Goal: Information Seeking & Learning: Learn about a topic

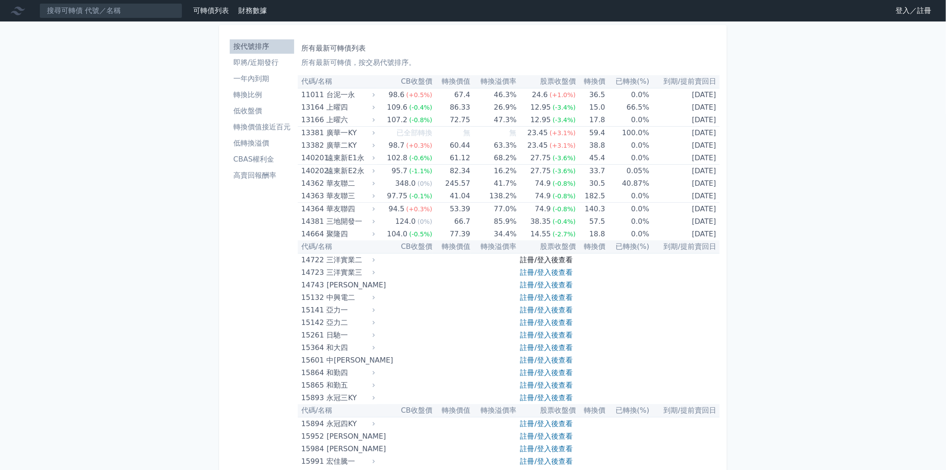
click at [561, 256] on link "註冊/登入後查看" at bounding box center [547, 259] width 52 height 8
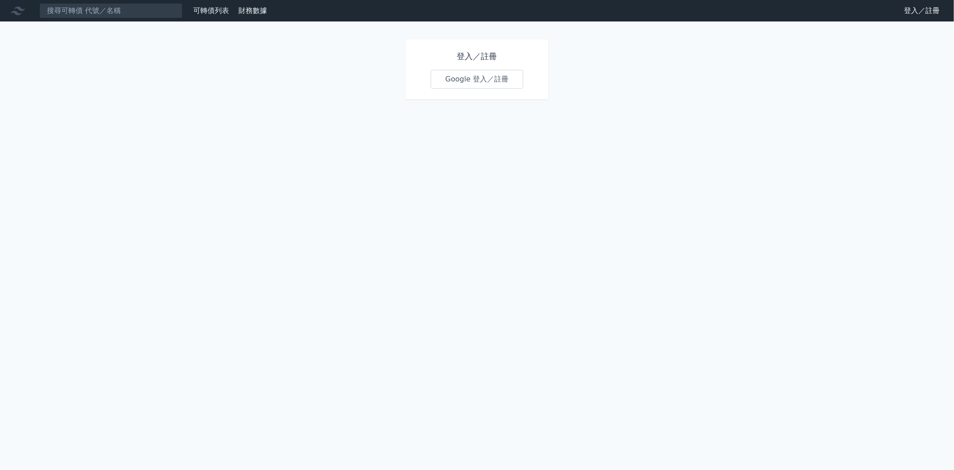
click at [494, 81] on link "Google 登入／註冊" at bounding box center [477, 79] width 93 height 19
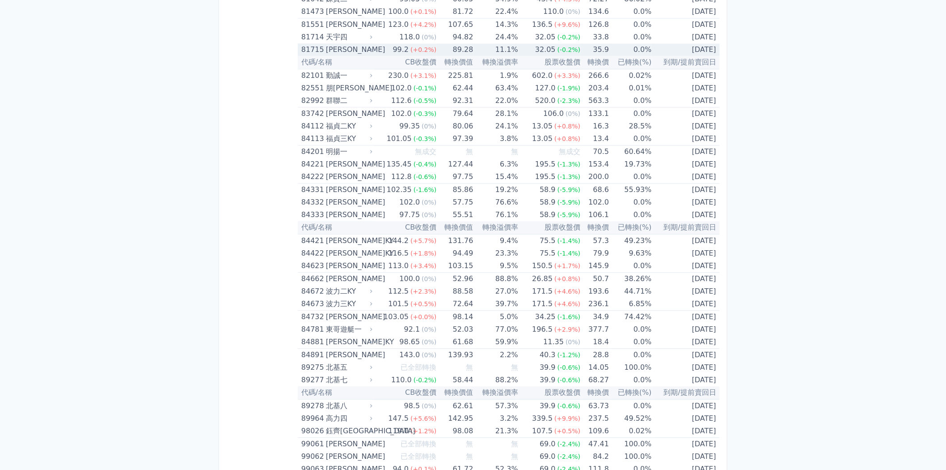
scroll to position [5091, 0]
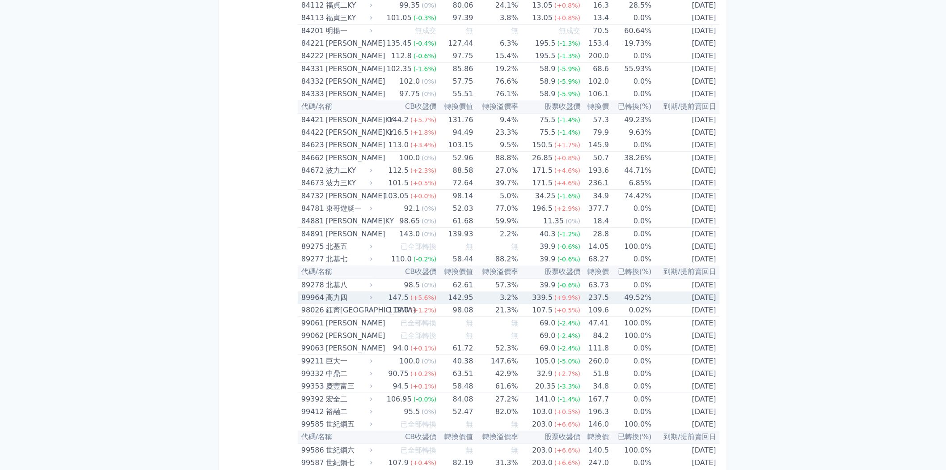
click at [403, 291] on div "147.5" at bounding box center [398, 297] width 24 height 13
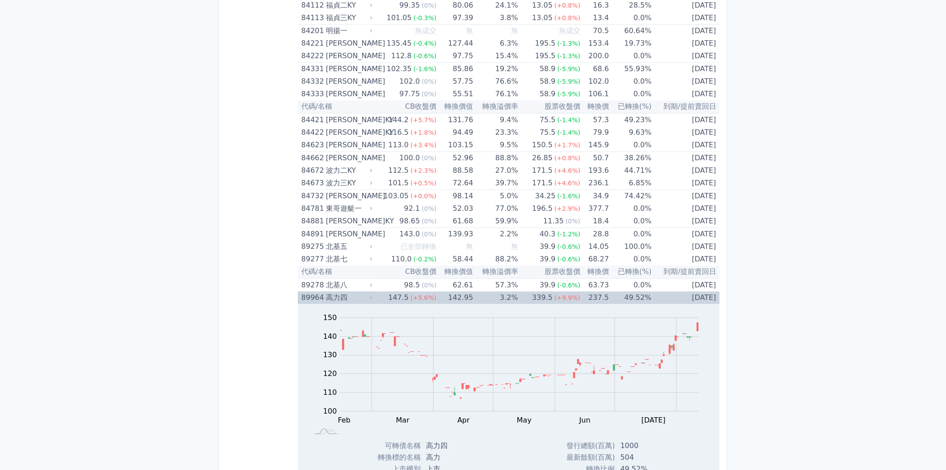
click at [403, 291] on div "147.5" at bounding box center [398, 297] width 24 height 13
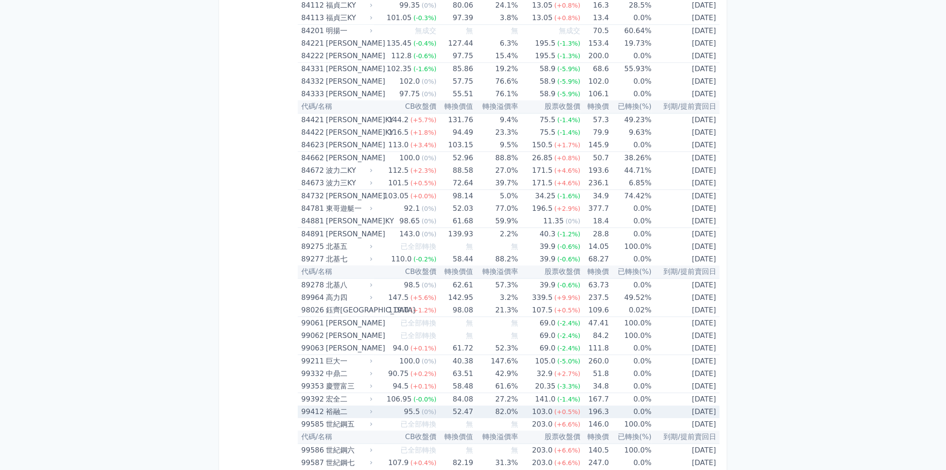
click at [566, 408] on span "(+0.5%)" at bounding box center [568, 411] width 26 height 7
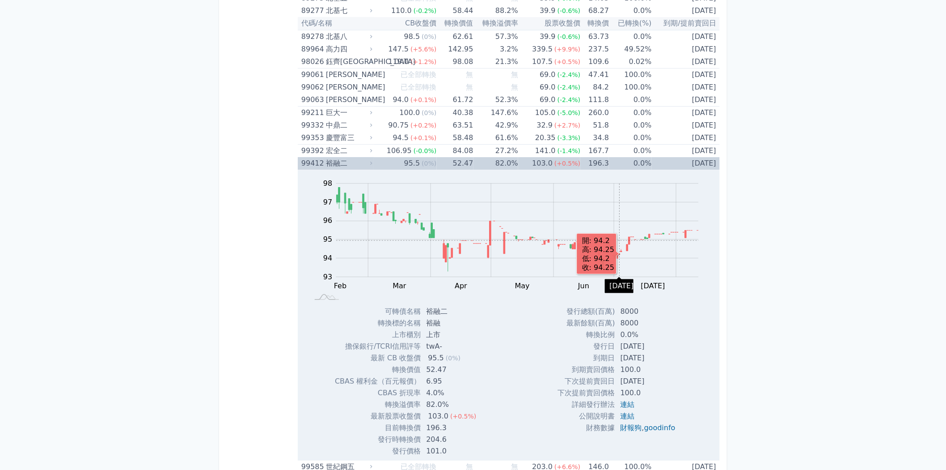
scroll to position [5339, 0]
click at [585, 157] on td "196.3" at bounding box center [595, 163] width 29 height 13
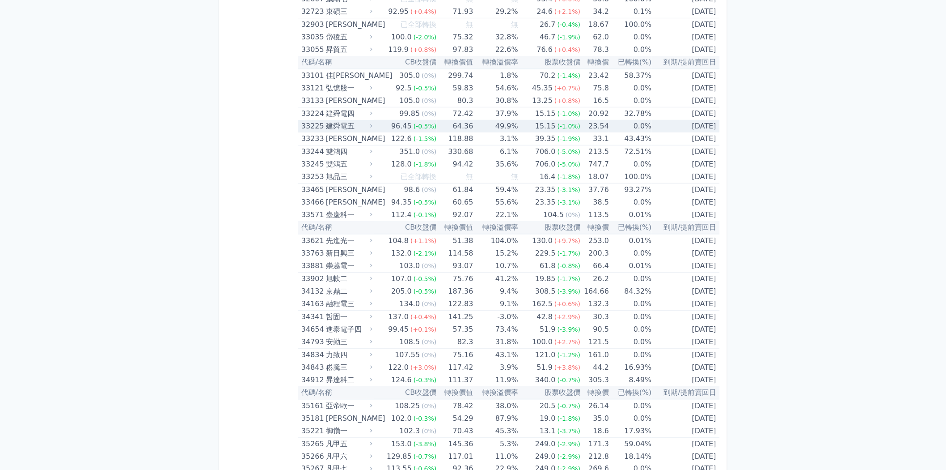
scroll to position [1662, 0]
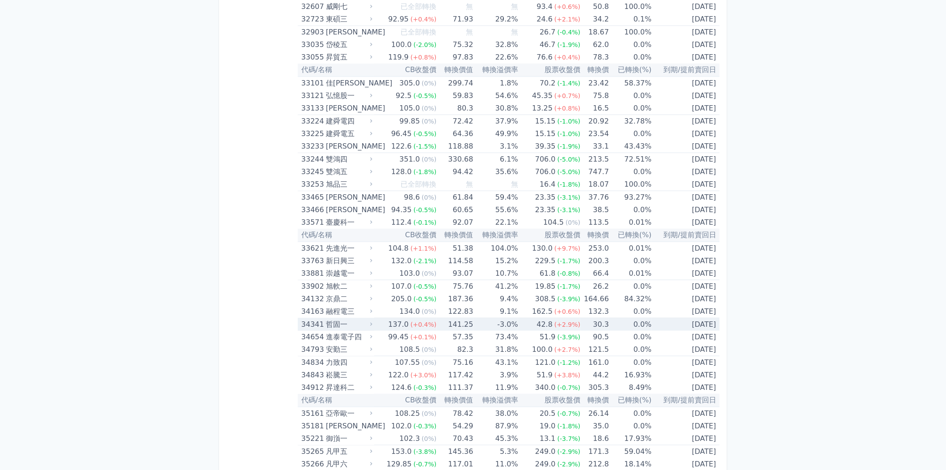
click at [422, 321] on span "(+0.4%)" at bounding box center [424, 324] width 26 height 7
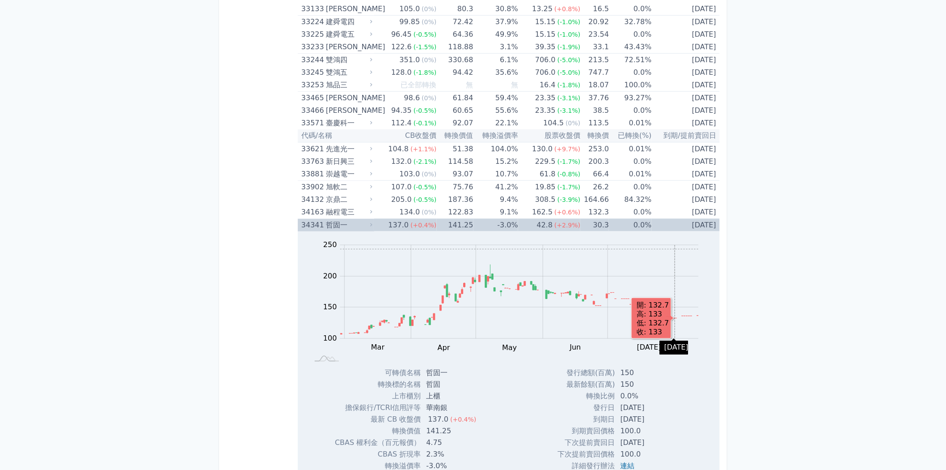
scroll to position [1811, 0]
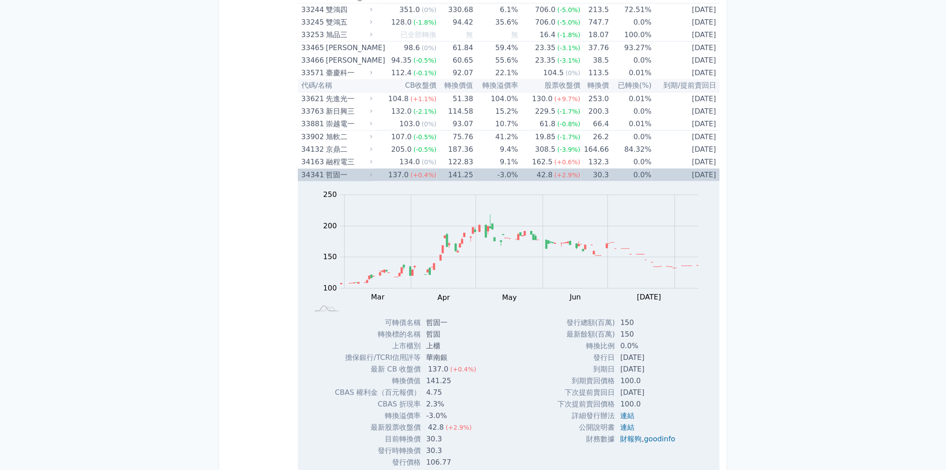
click at [592, 169] on td "30.3" at bounding box center [595, 175] width 29 height 13
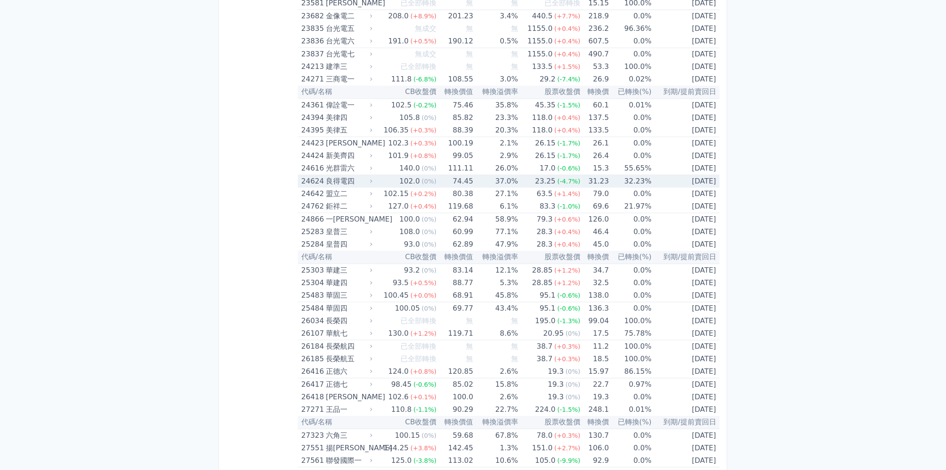
scroll to position [668, 0]
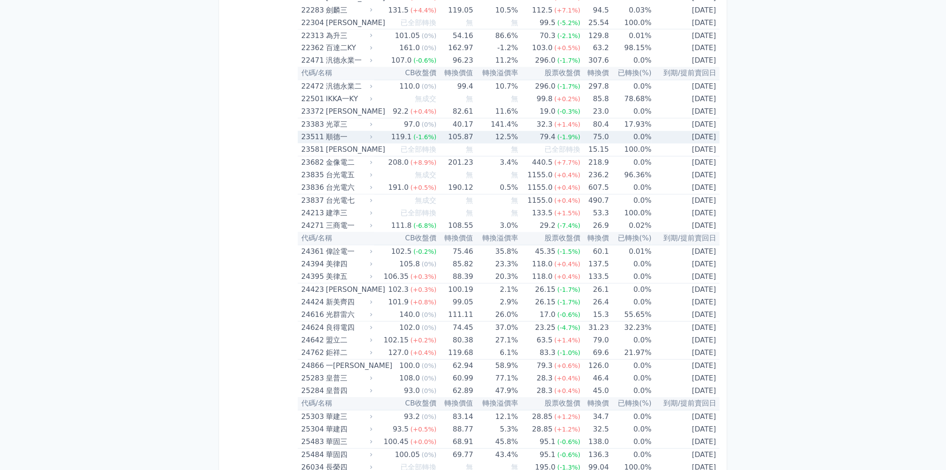
click at [477, 137] on td "12.5%" at bounding box center [496, 137] width 45 height 13
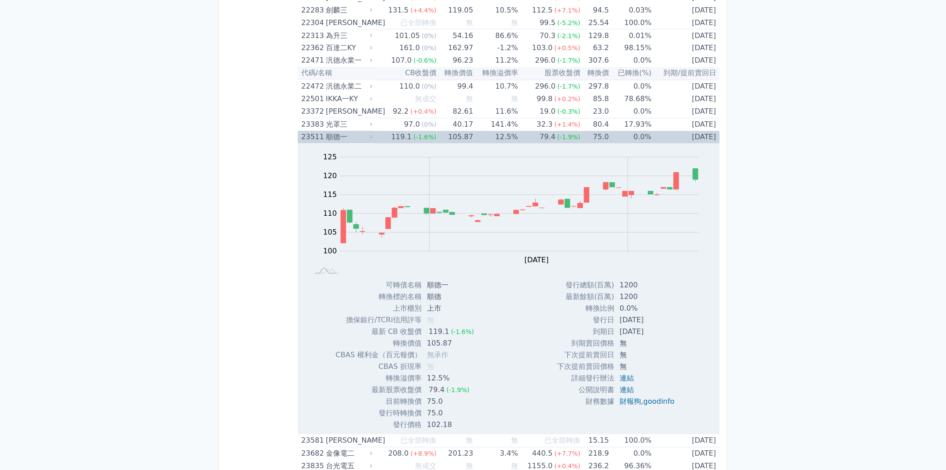
click at [478, 137] on td "12.5%" at bounding box center [496, 137] width 45 height 13
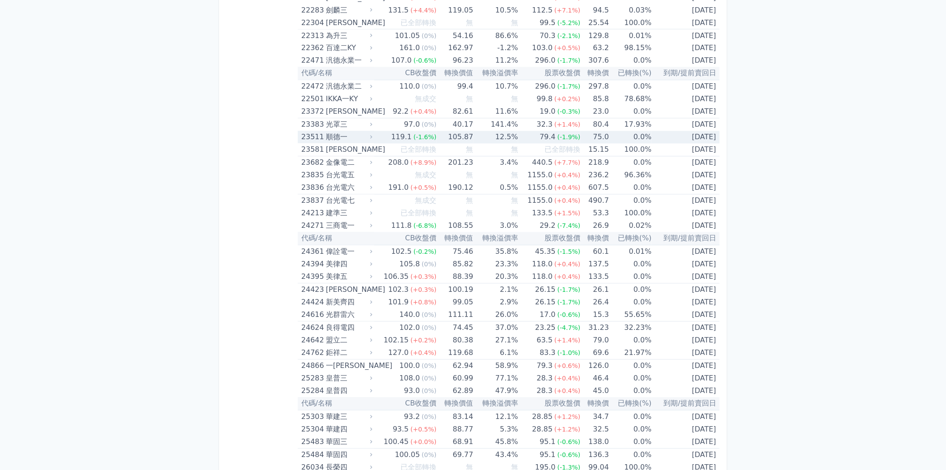
click at [463, 133] on td "105.87" at bounding box center [455, 137] width 37 height 13
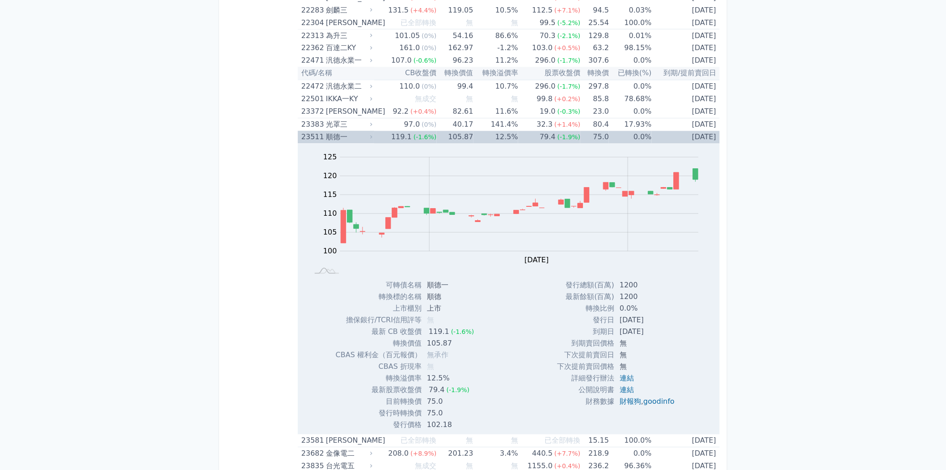
click at [463, 133] on td "105.87" at bounding box center [455, 137] width 37 height 13
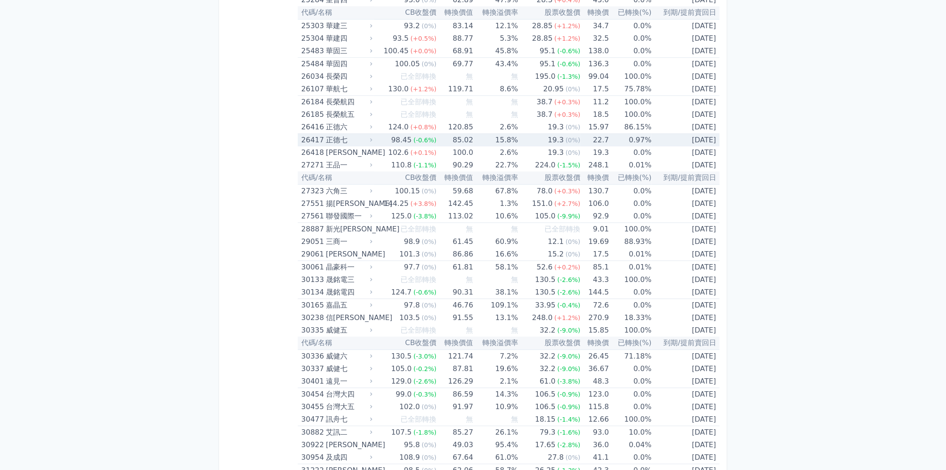
scroll to position [1115, 0]
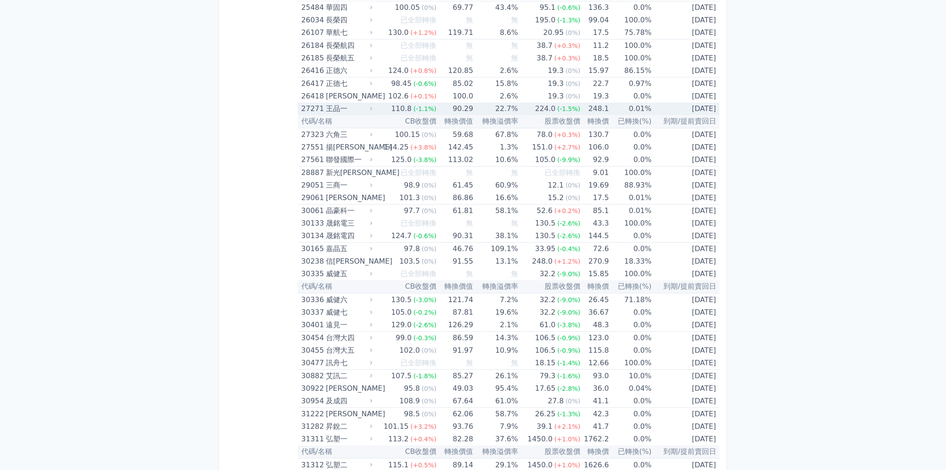
click at [540, 102] on div "224.0" at bounding box center [546, 108] width 24 height 13
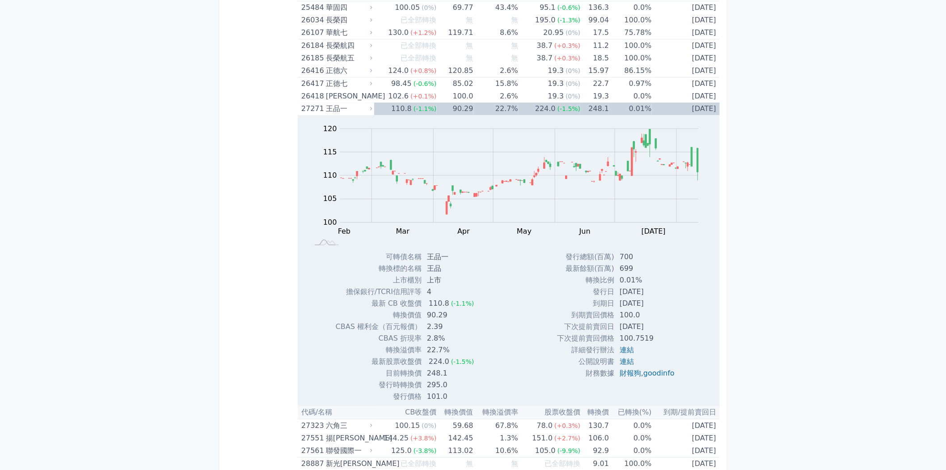
click at [375, 106] on icon at bounding box center [372, 109] width 6 height 6
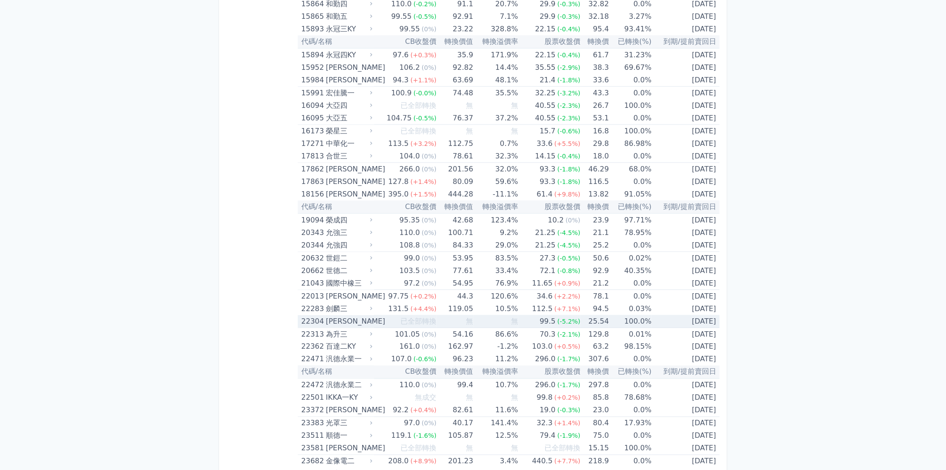
scroll to position [420, 0]
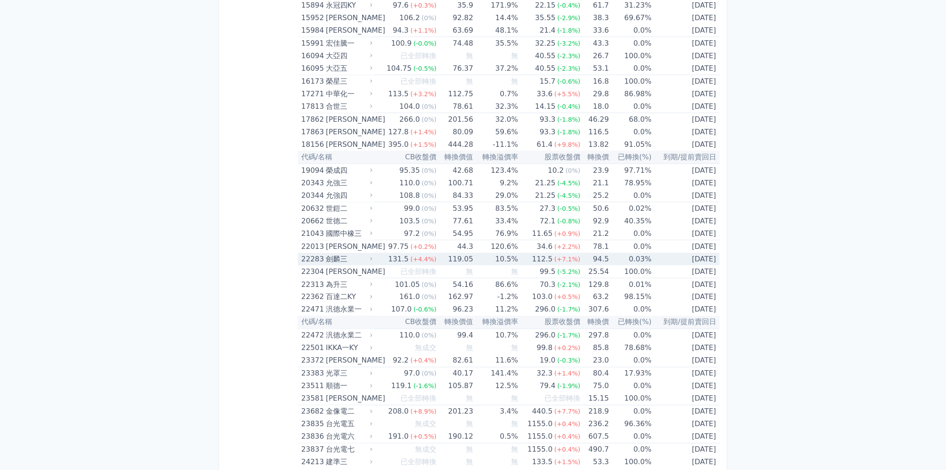
click at [423, 258] on span "(+4.4%)" at bounding box center [424, 258] width 26 height 7
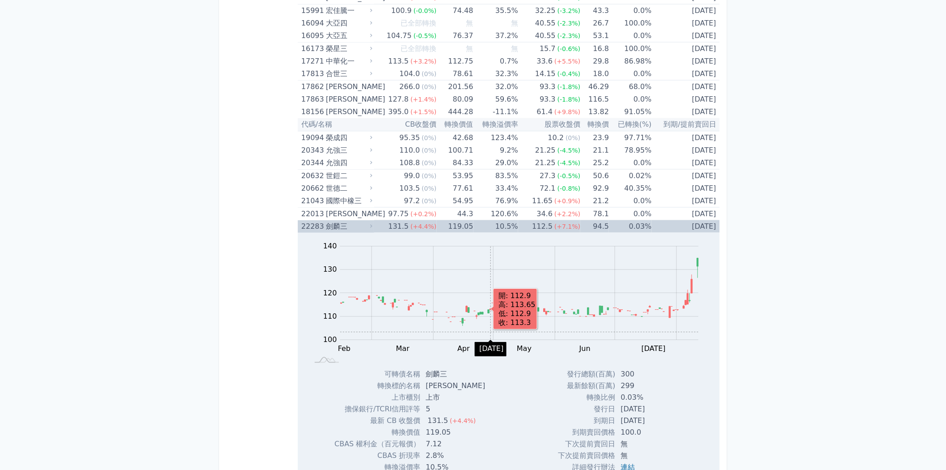
scroll to position [470, 0]
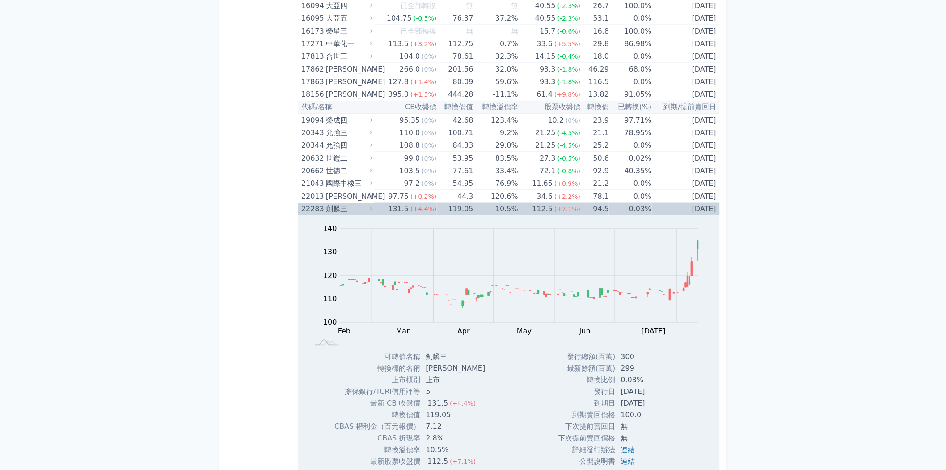
drag, startPoint x: 571, startPoint y: 354, endPoint x: 663, endPoint y: 400, distance: 102.6
click at [663, 400] on tbody "發行總額(百萬) 300 最新餘額(百萬) 299 轉換比例 0.03% 發行日 [DATE] 到期日 [DATE] 到期賣回價格 100.0 無 無" at bounding box center [621, 415] width 125 height 128
copy tbody "行總額(百萬) 300 最新餘額(百萬) 299 轉換比例 0.03% 發行日 [DATE] 到期日 [DATE]"
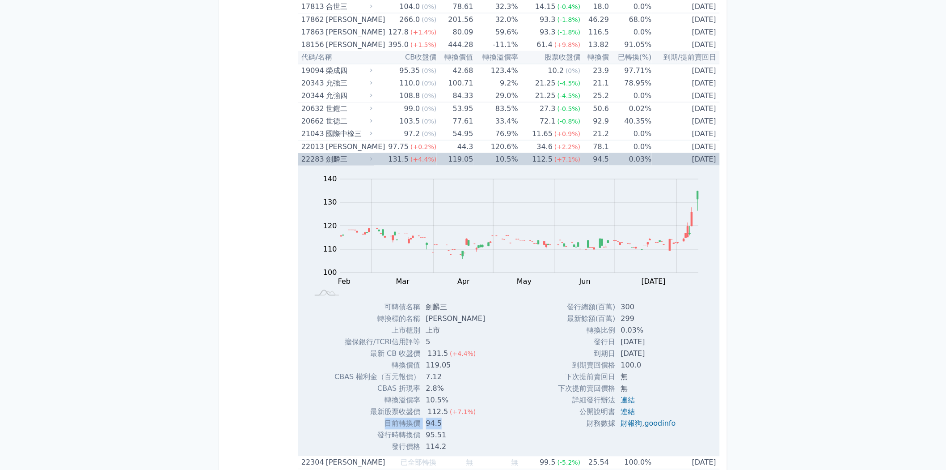
drag, startPoint x: 378, startPoint y: 420, endPoint x: 441, endPoint y: 417, distance: 62.2
click at [441, 418] on tr "目前轉換價 94.5" at bounding box center [414, 424] width 158 height 12
copy tr "目前轉換價 94.5"
